Goal: Task Accomplishment & Management: Manage account settings

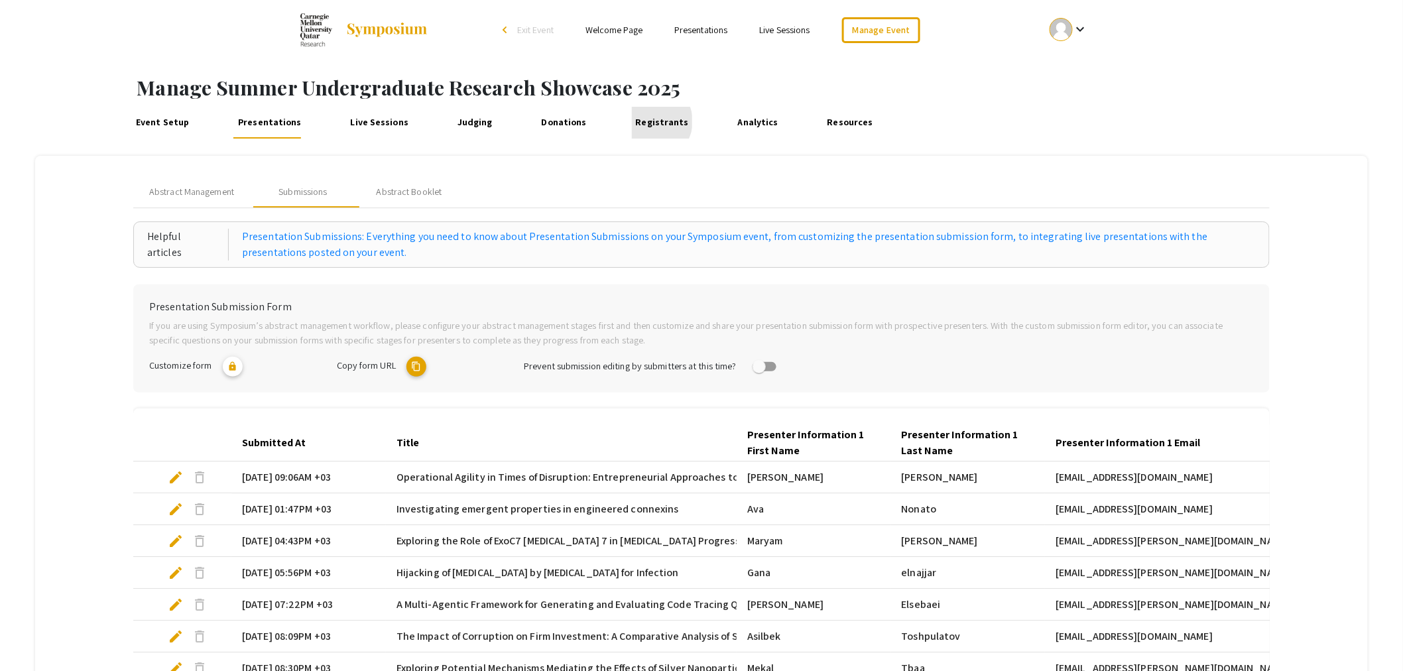
click at [650, 121] on link "Registrants" at bounding box center [662, 123] width 60 height 32
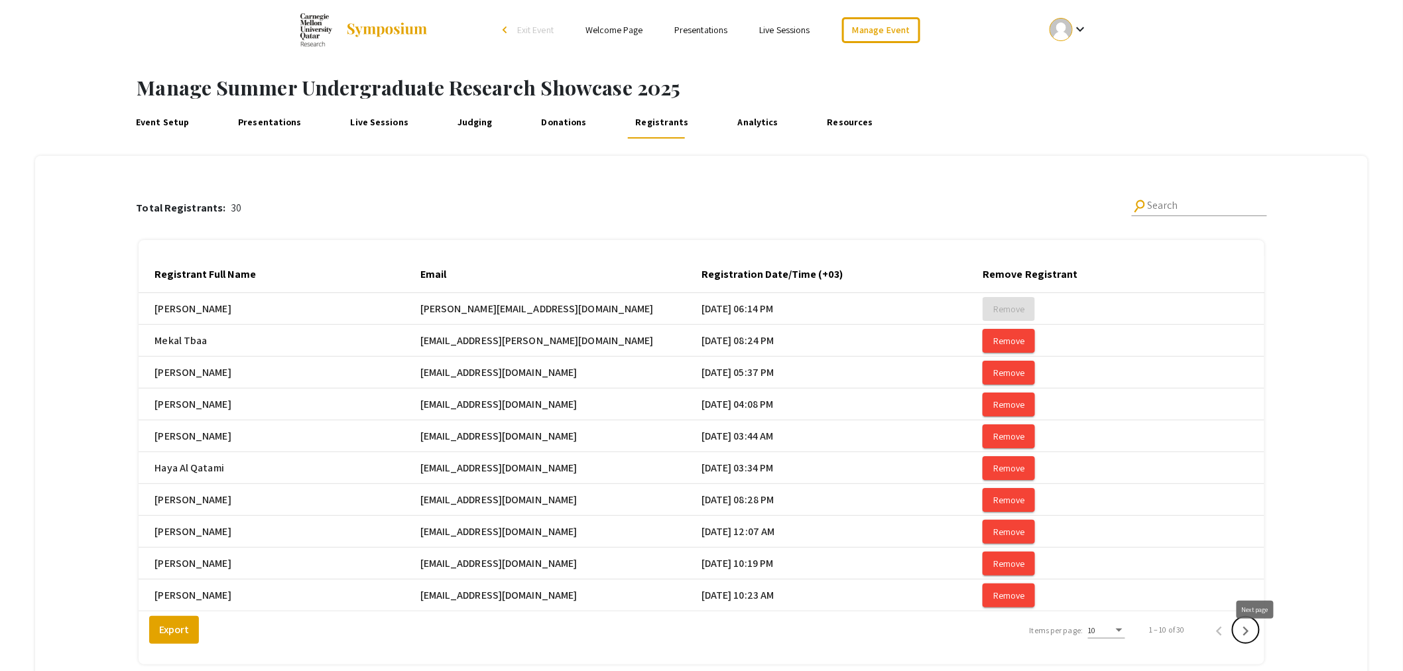
click at [1249, 636] on icon "Next page" at bounding box center [1246, 631] width 6 height 9
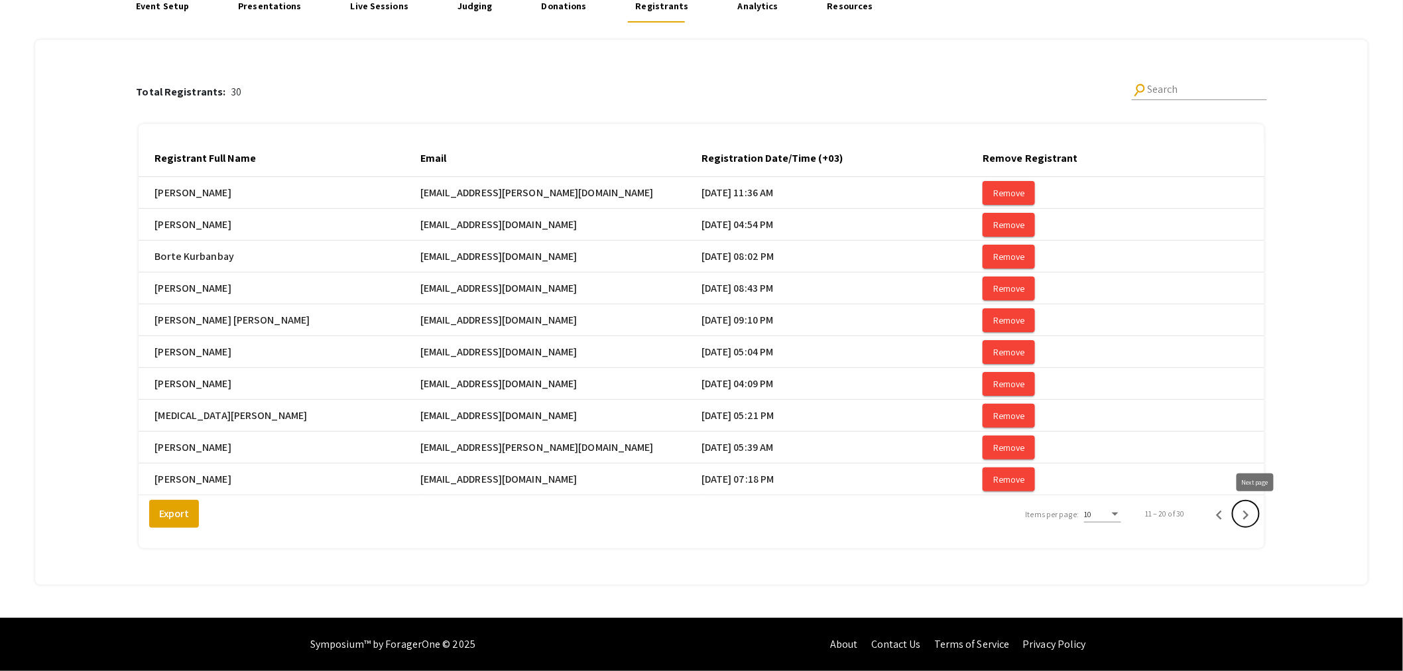
click at [1247, 514] on icon "Next page" at bounding box center [1246, 515] width 19 height 19
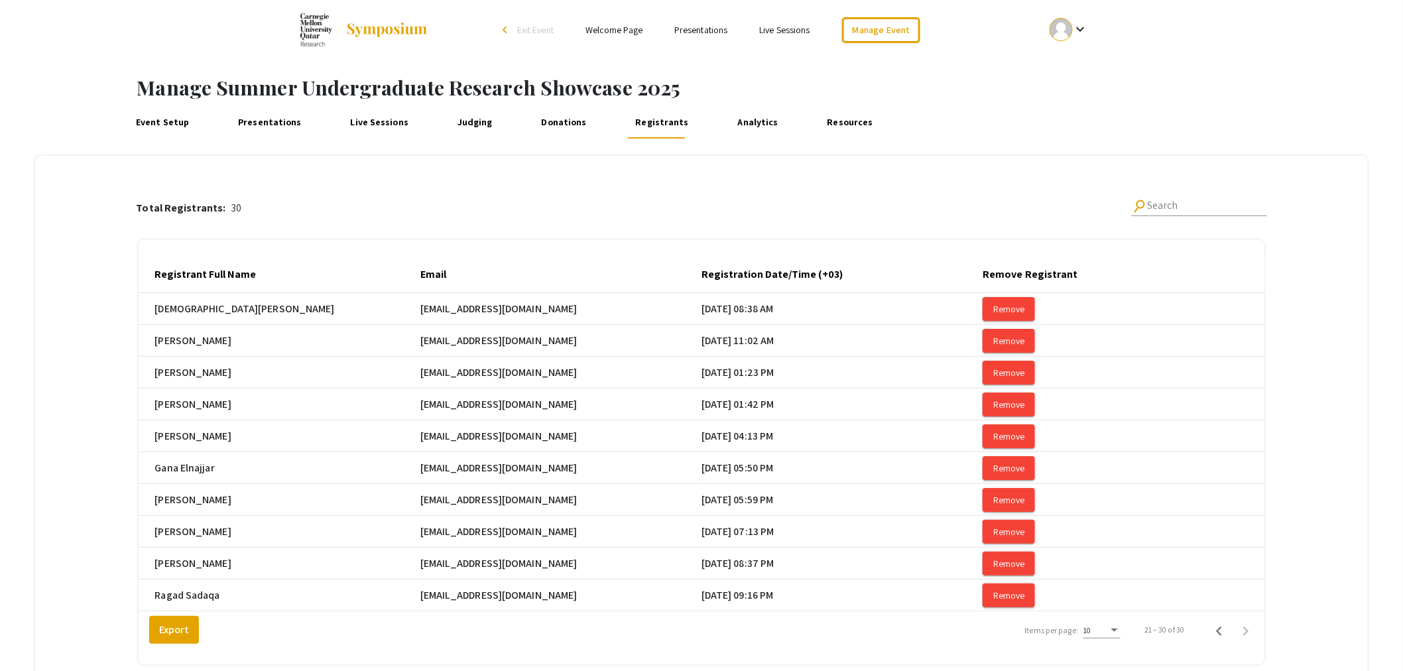
click at [261, 124] on link "Presentations" at bounding box center [270, 123] width 70 height 32
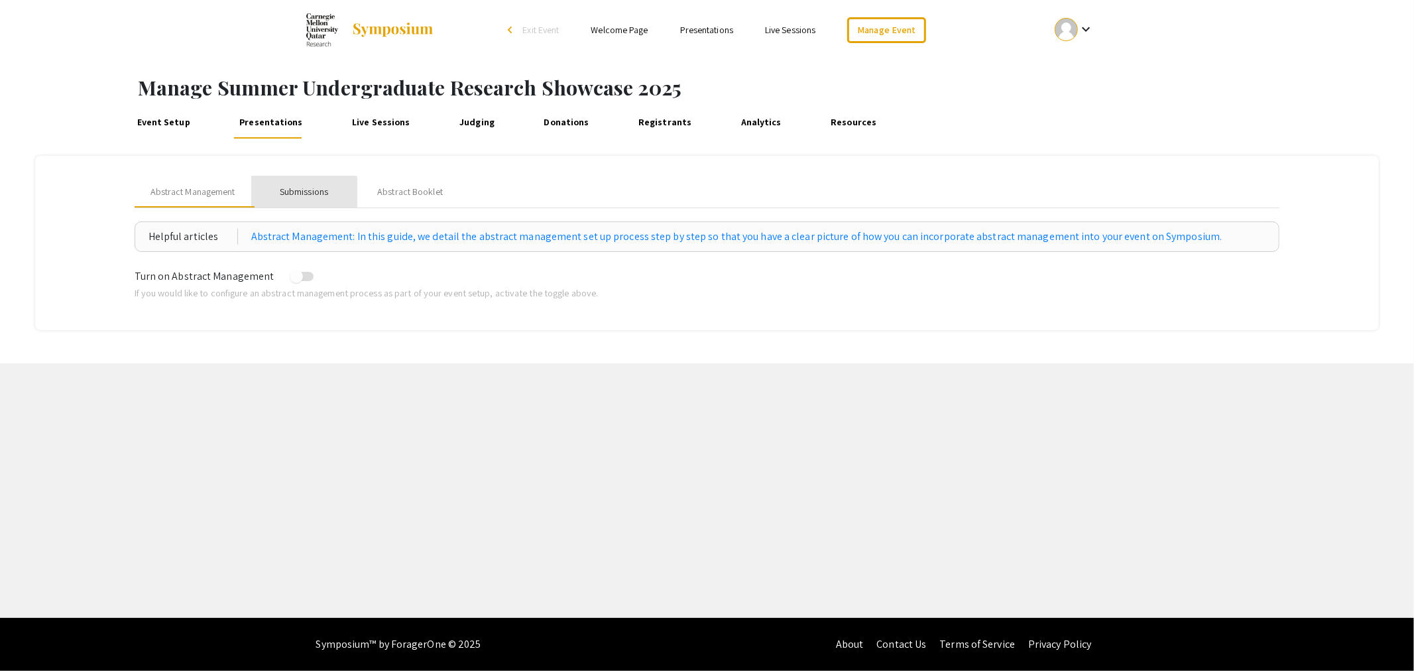
click at [301, 196] on div "Submissions" at bounding box center [304, 192] width 48 height 14
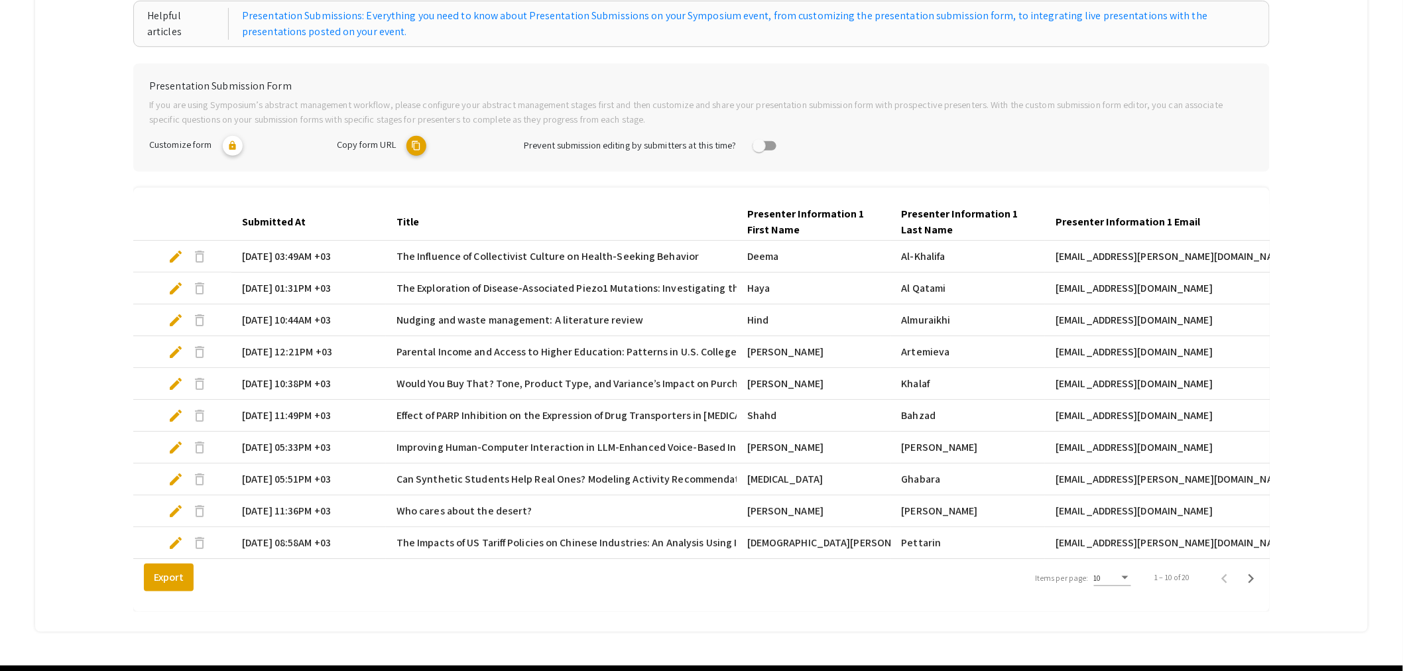
scroll to position [279, 0]
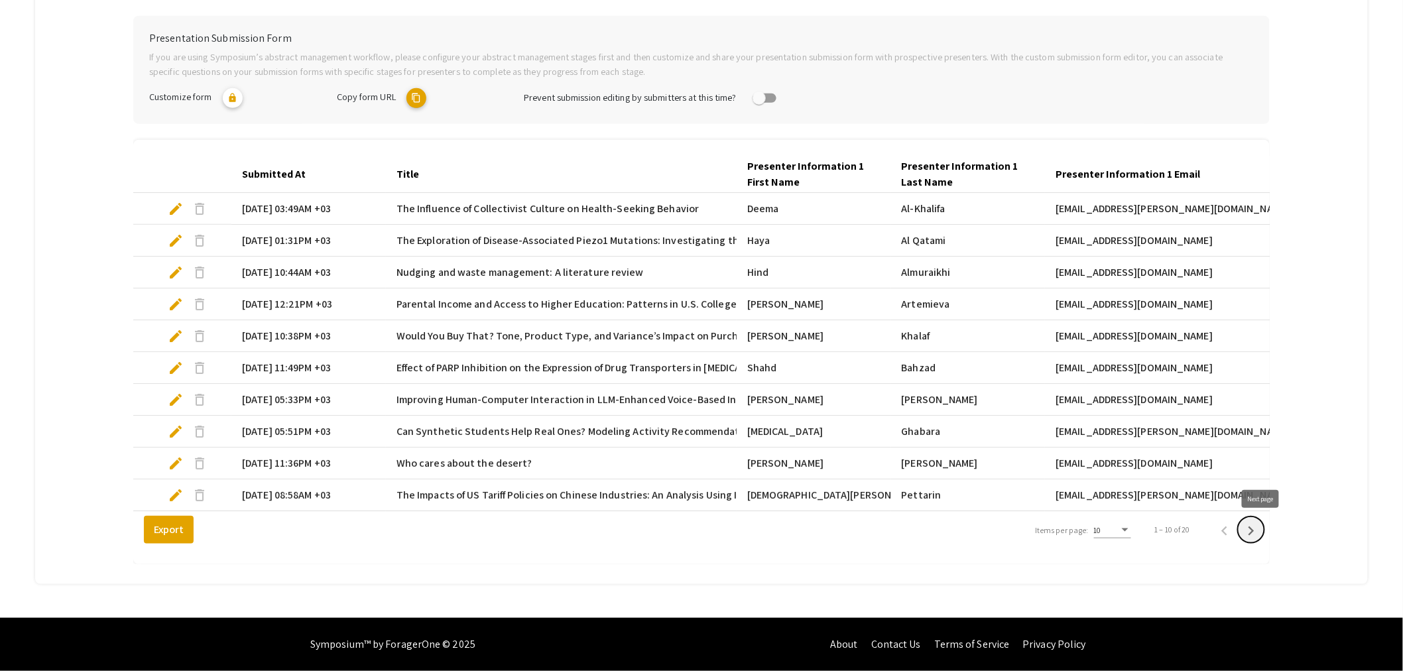
click at [1261, 525] on icon "Next page" at bounding box center [1251, 531] width 19 height 19
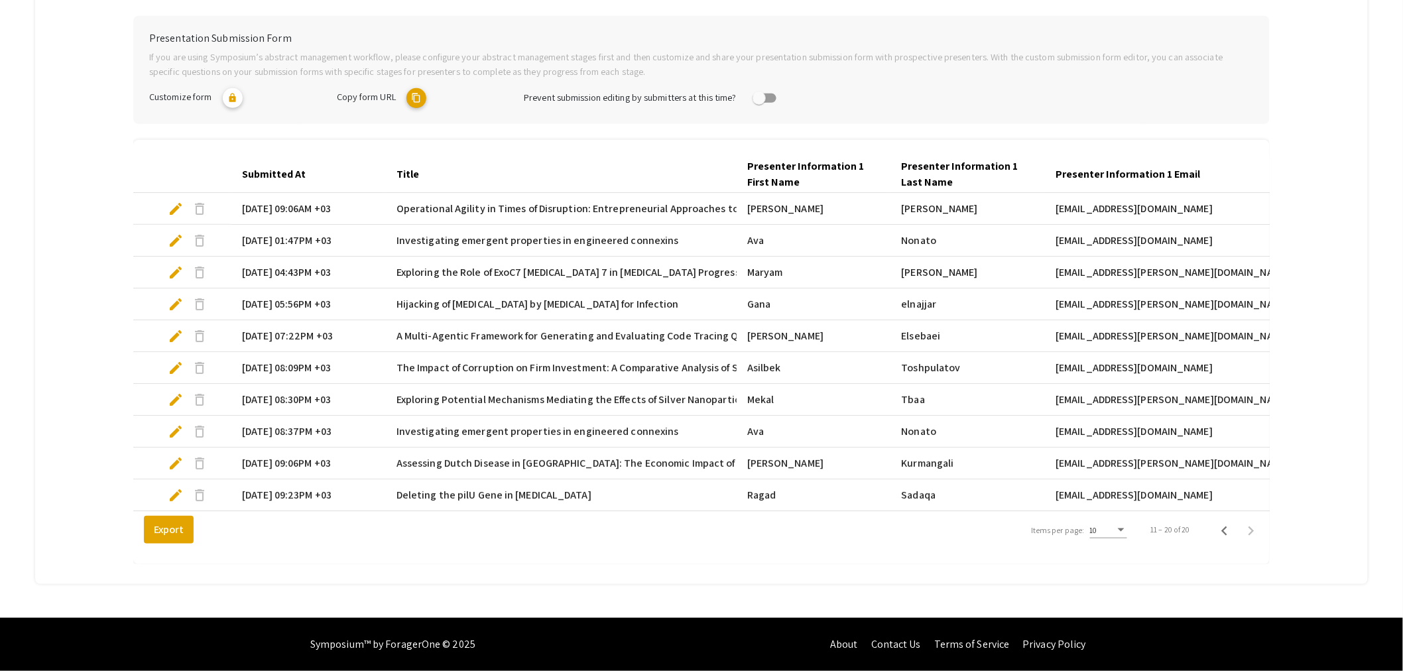
scroll to position [58, 0]
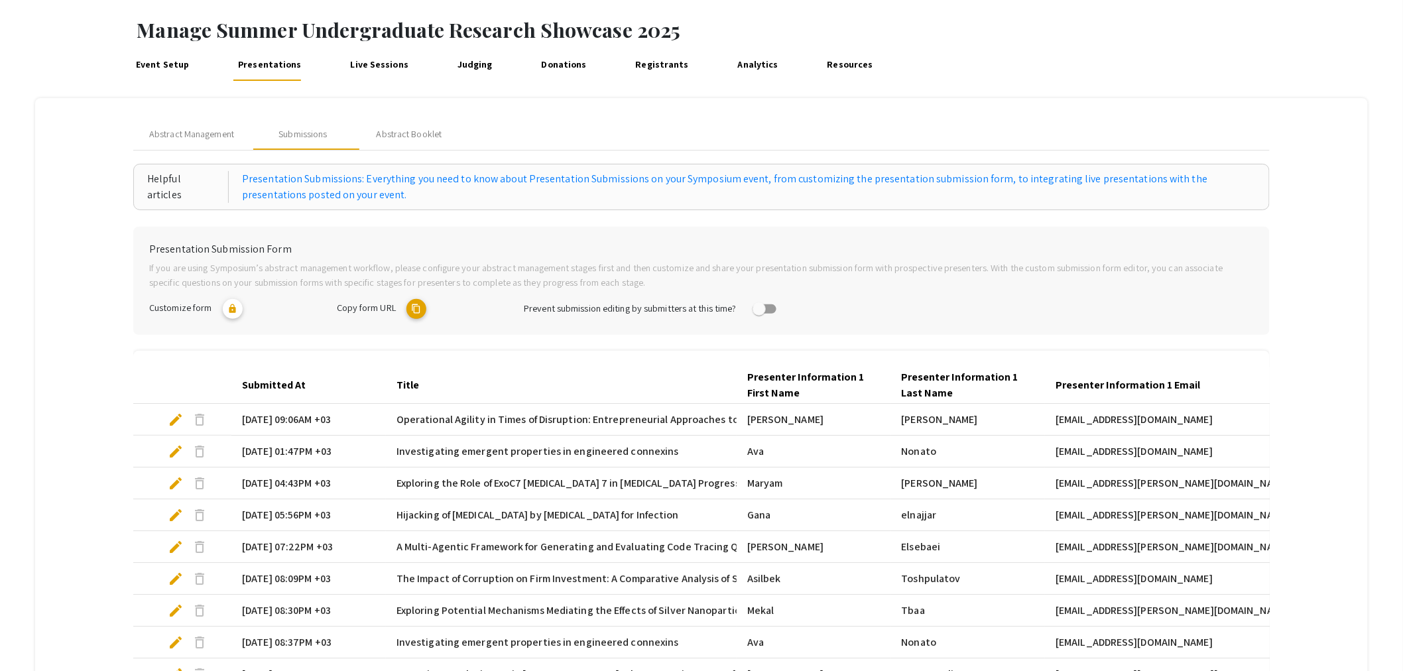
click at [653, 69] on link "Registrants" at bounding box center [662, 65] width 60 height 32
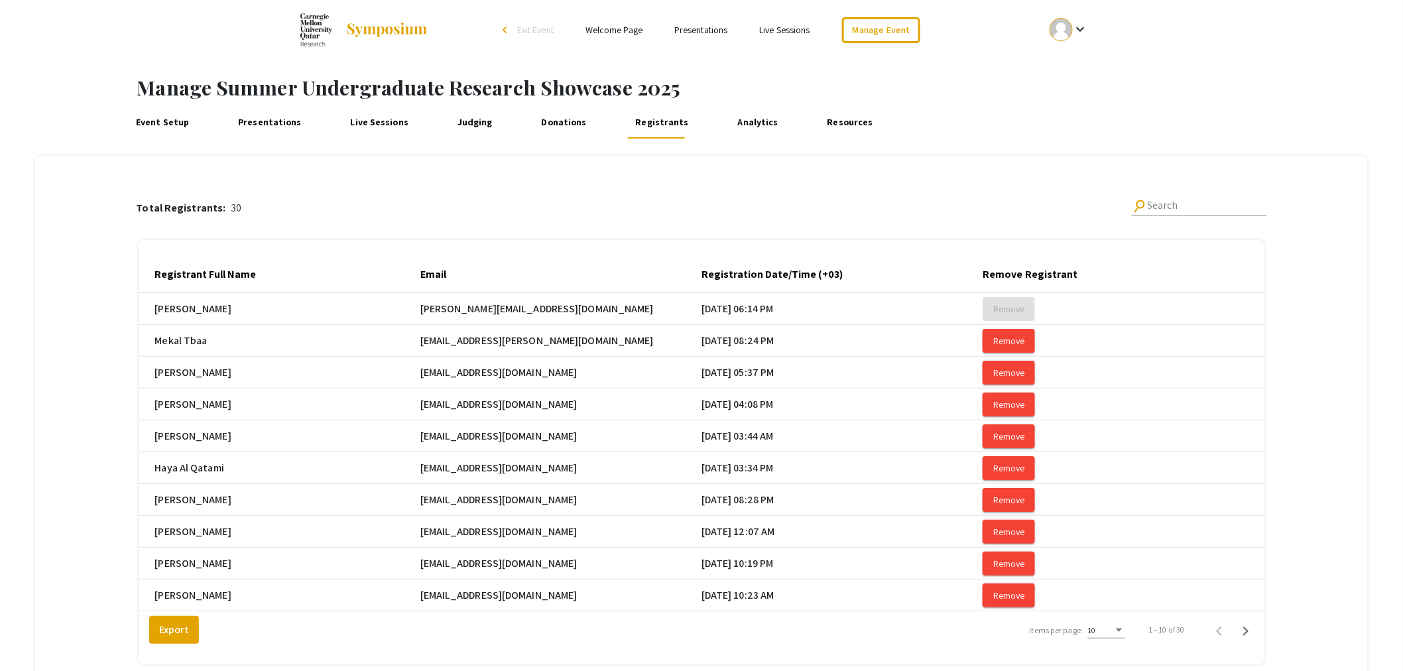
scroll to position [74, 0]
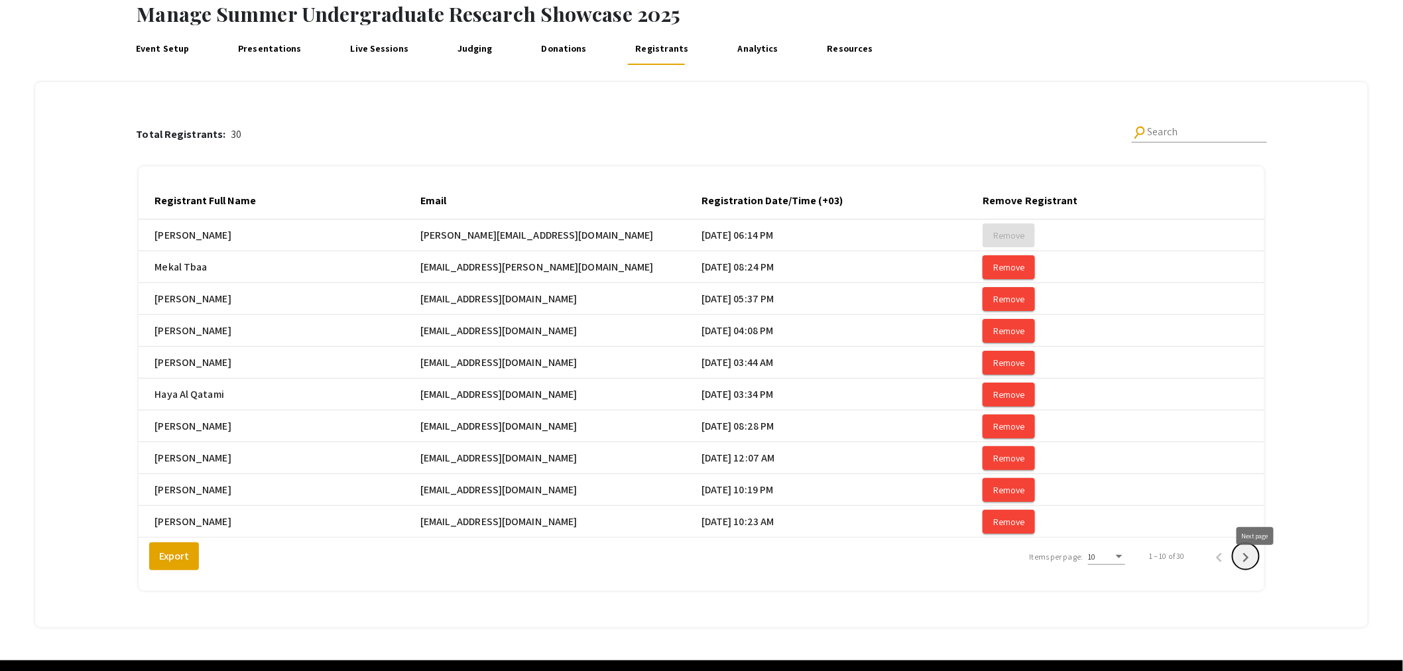
click at [1252, 566] on icon "Next page" at bounding box center [1246, 557] width 19 height 19
